Goal: Book appointment/travel/reservation

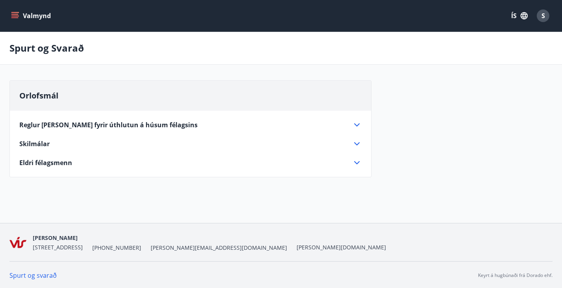
click at [28, 19] on button "Valmynd" at bounding box center [31, 16] width 45 height 14
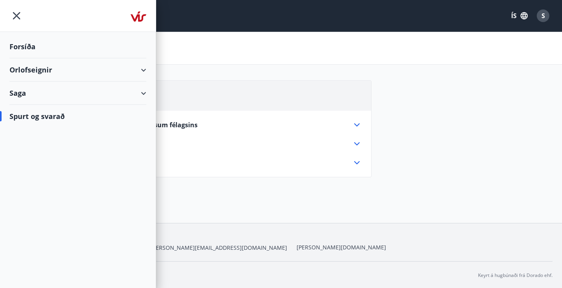
click at [48, 66] on div "Orlofseignir" at bounding box center [77, 69] width 137 height 23
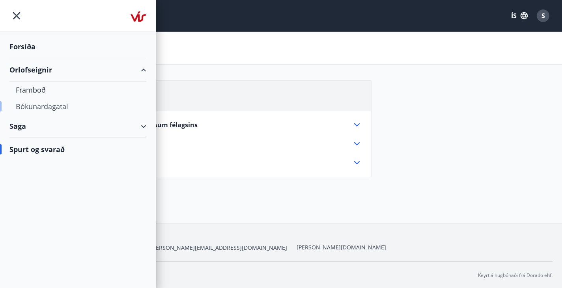
click at [43, 106] on div "Bókunardagatal" at bounding box center [78, 106] width 124 height 17
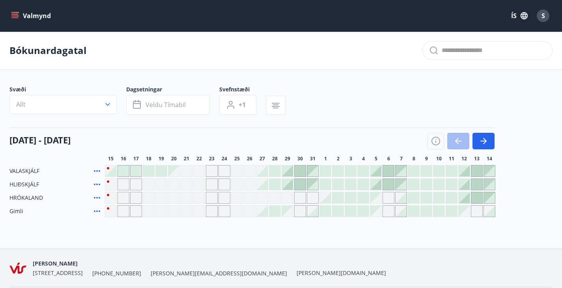
click at [37, 20] on button "Valmynd" at bounding box center [31, 16] width 45 height 14
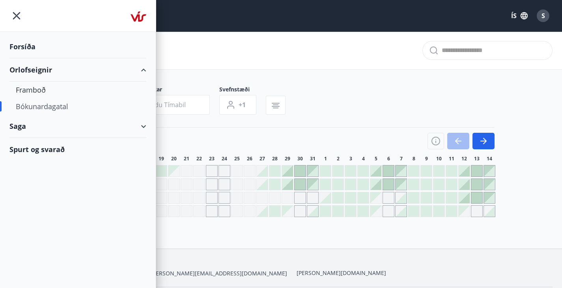
click at [37, 70] on div "Orlofseignir" at bounding box center [77, 69] width 137 height 23
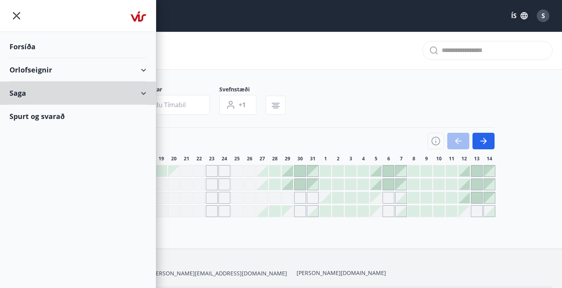
click at [37, 87] on div "Saga" at bounding box center [77, 93] width 137 height 23
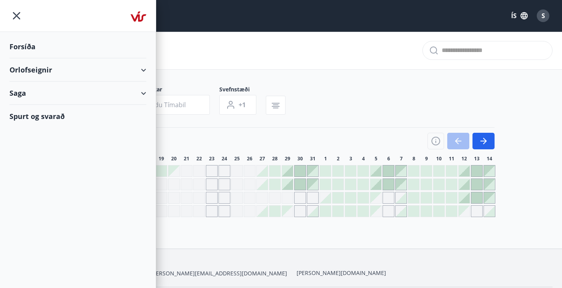
click at [39, 70] on div "Orlofseignir" at bounding box center [77, 69] width 137 height 23
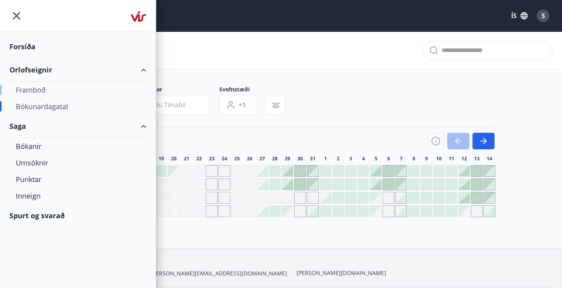
click at [41, 88] on div "Framboð" at bounding box center [78, 90] width 124 height 17
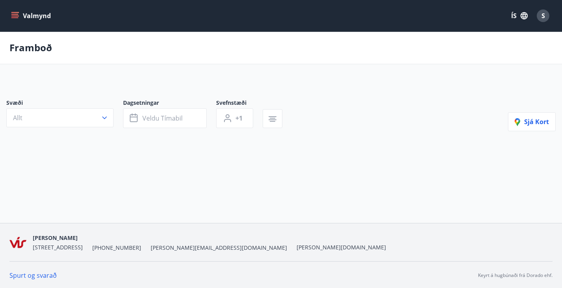
click at [41, 88] on main "Framboð Svæði Allt Dagsetningar Veldu tímabil Svefnstæði +1 Sjá kort" at bounding box center [281, 104] width 562 height 144
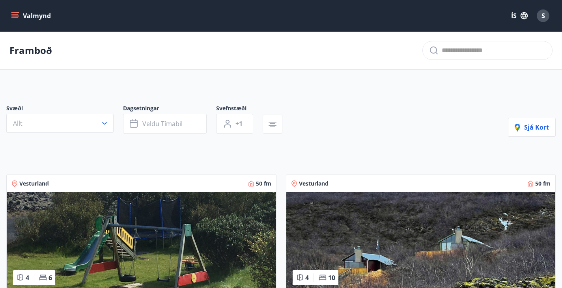
click at [37, 21] on button "Valmynd" at bounding box center [31, 16] width 45 height 14
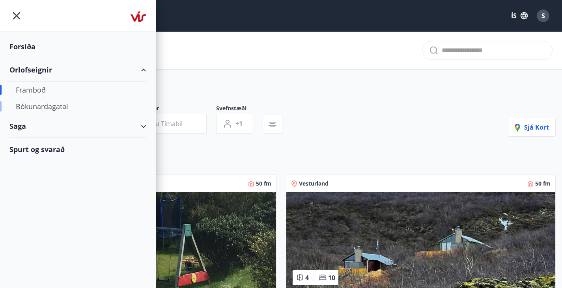
click at [38, 105] on div "Bókunardagatal" at bounding box center [78, 106] width 124 height 17
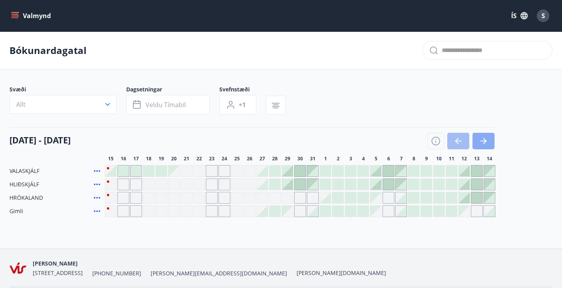
click at [480, 145] on icon "button" at bounding box center [482, 140] width 9 height 9
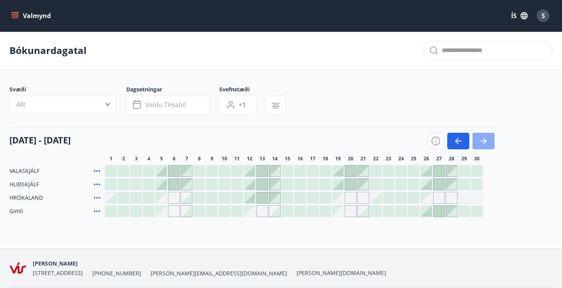
click at [480, 145] on icon "button" at bounding box center [482, 140] width 9 height 9
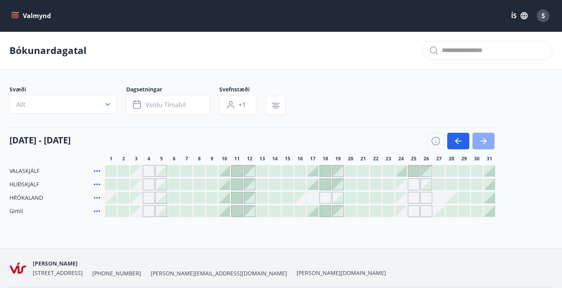
click at [486, 144] on icon "button" at bounding box center [485, 141] width 4 height 6
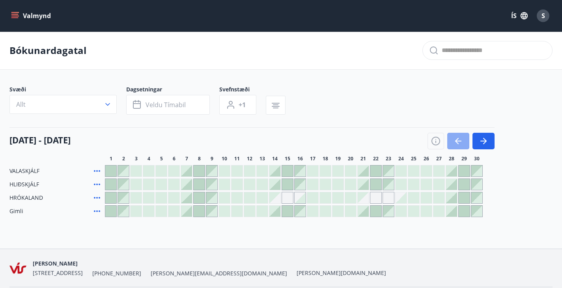
click at [459, 144] on icon "button" at bounding box center [457, 140] width 9 height 9
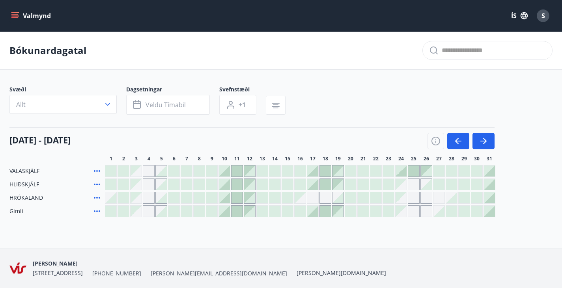
click at [490, 217] on div at bounding box center [489, 211] width 11 height 11
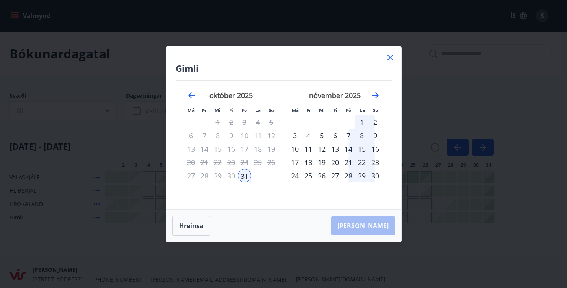
click at [374, 123] on div "2" at bounding box center [375, 121] width 13 height 13
